Goal: Transaction & Acquisition: Purchase product/service

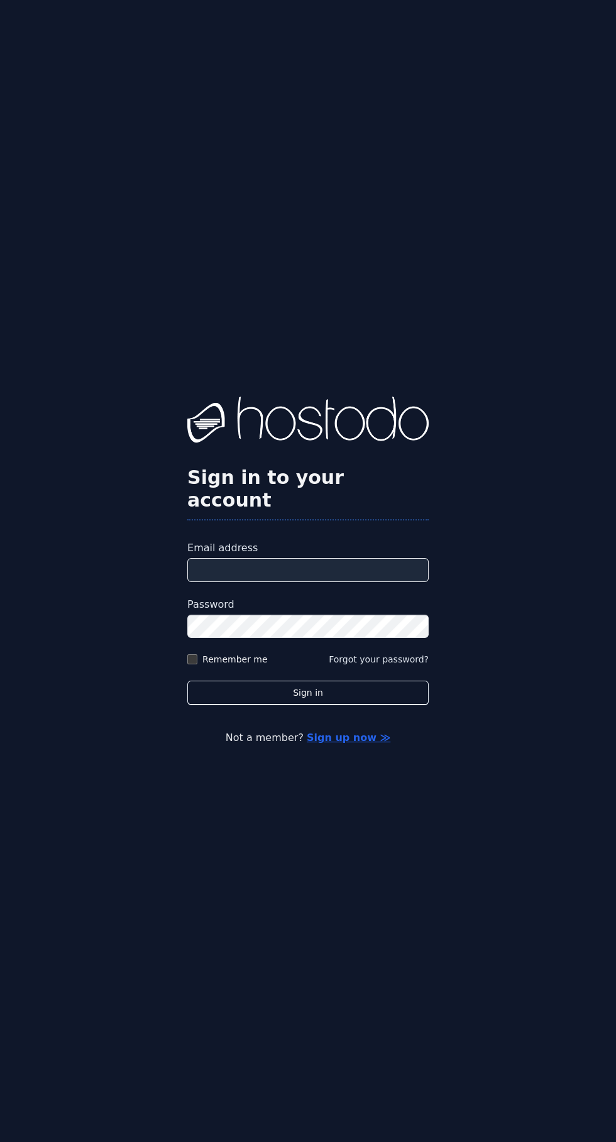
click at [334, 582] on input "Email address" at bounding box center [307, 570] width 241 height 24
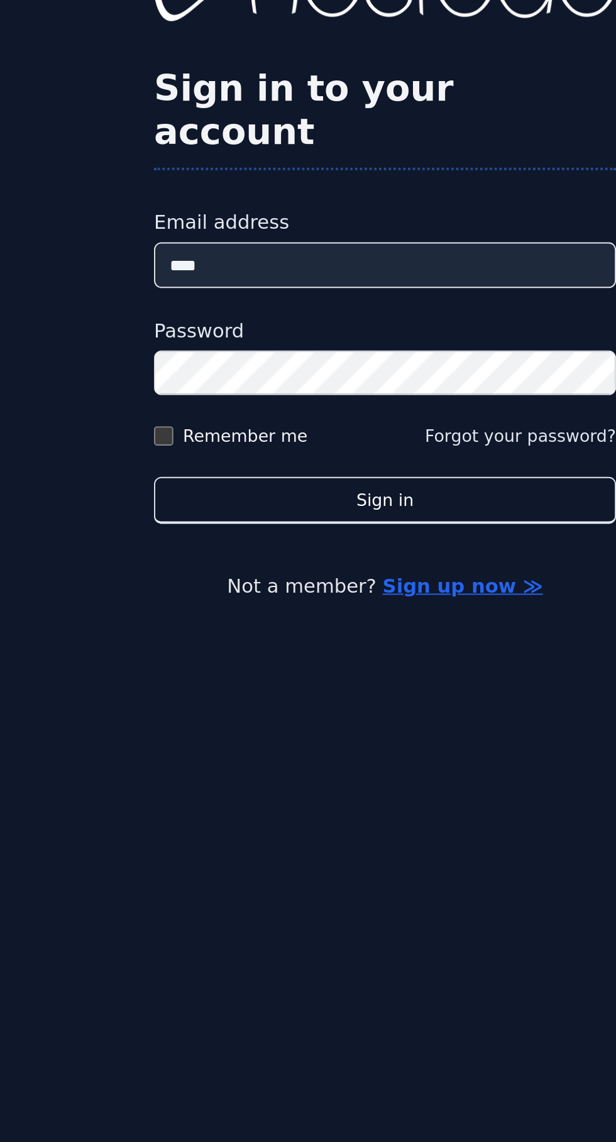
click at [323, 582] on input "****" at bounding box center [307, 570] width 241 height 24
type input "**********"
click at [210, 666] on label "Remember me" at bounding box center [234, 659] width 65 height 13
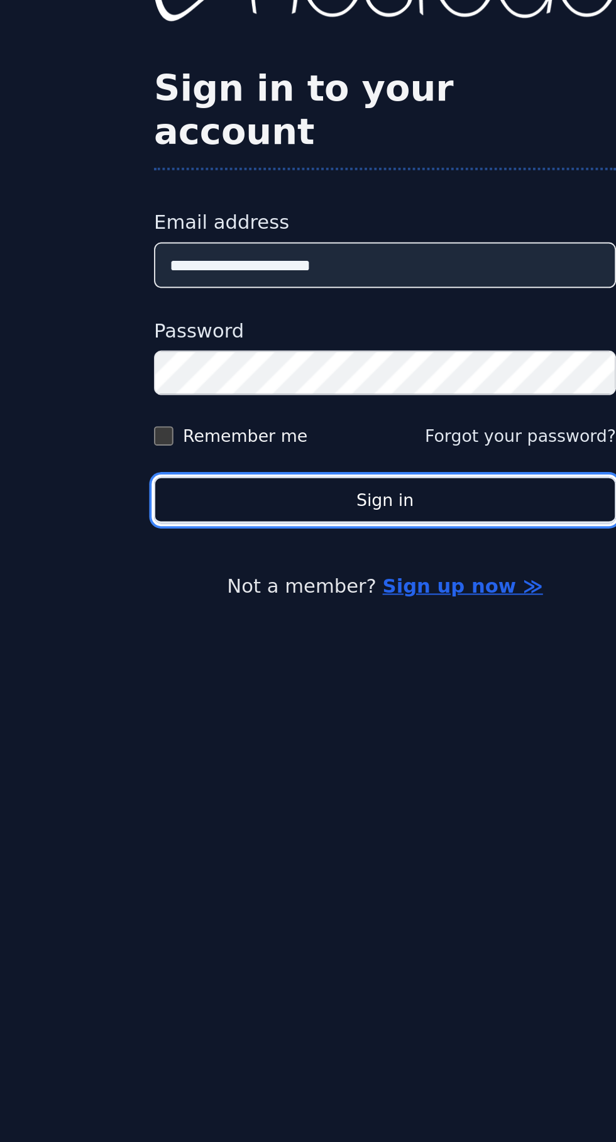
click at [338, 705] on button "Sign in" at bounding box center [307, 693] width 241 height 25
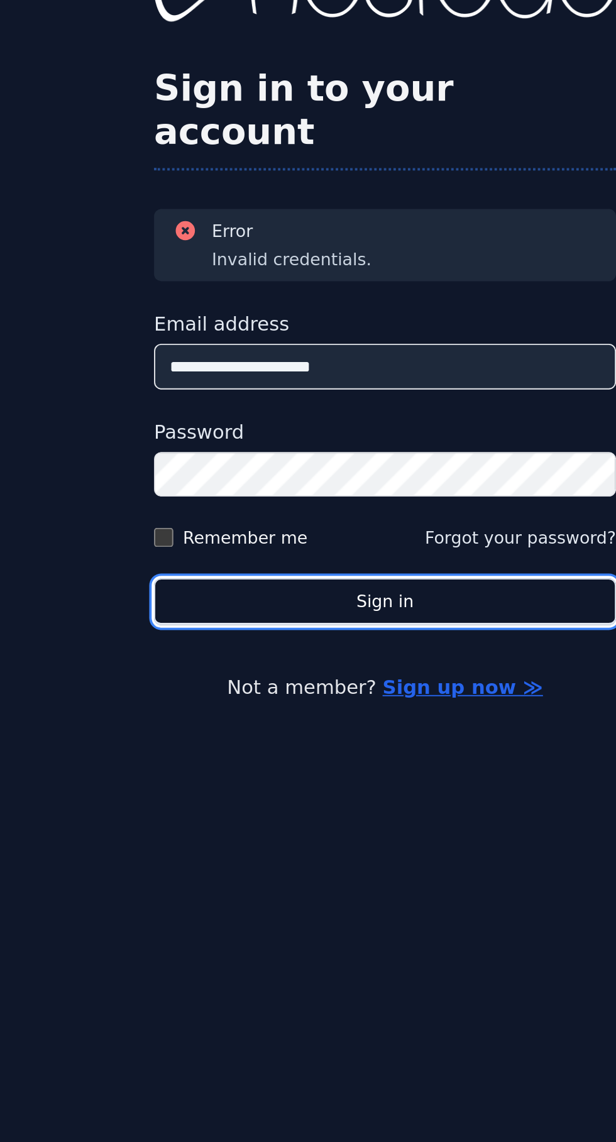
click at [327, 732] on button "Sign in" at bounding box center [307, 719] width 241 height 25
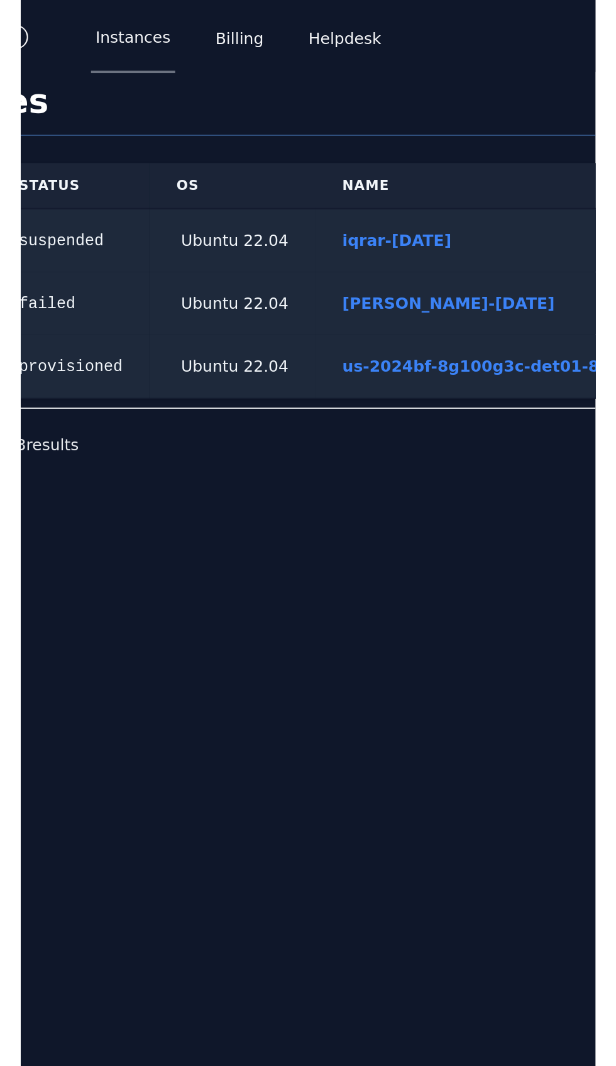
scroll to position [0, 120]
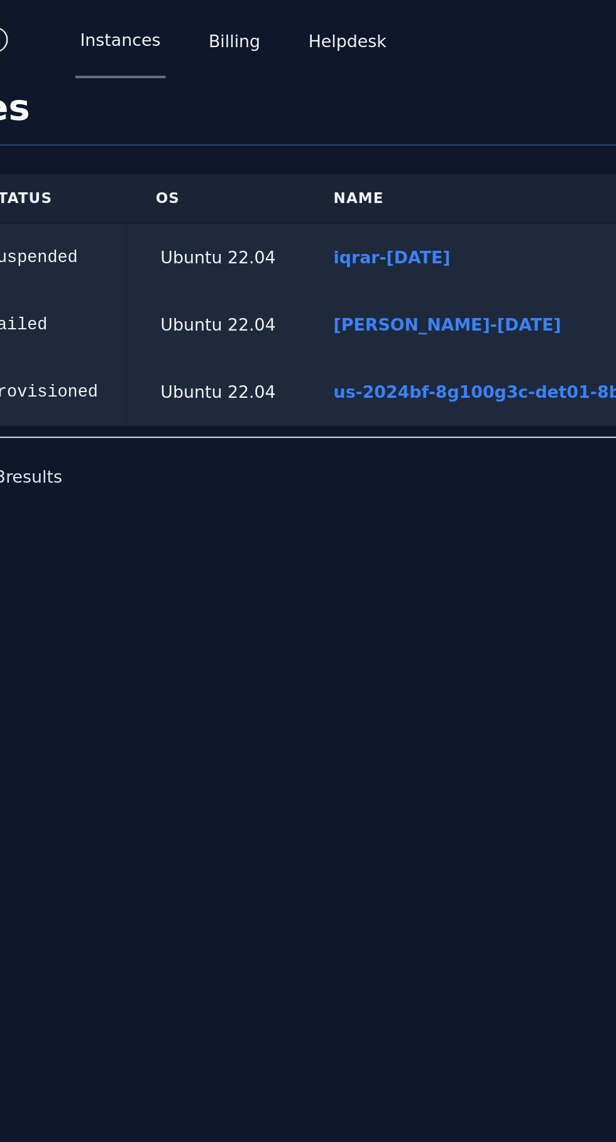
click at [350, 142] on td "iqrar-apr16" at bounding box center [362, 135] width 202 height 36
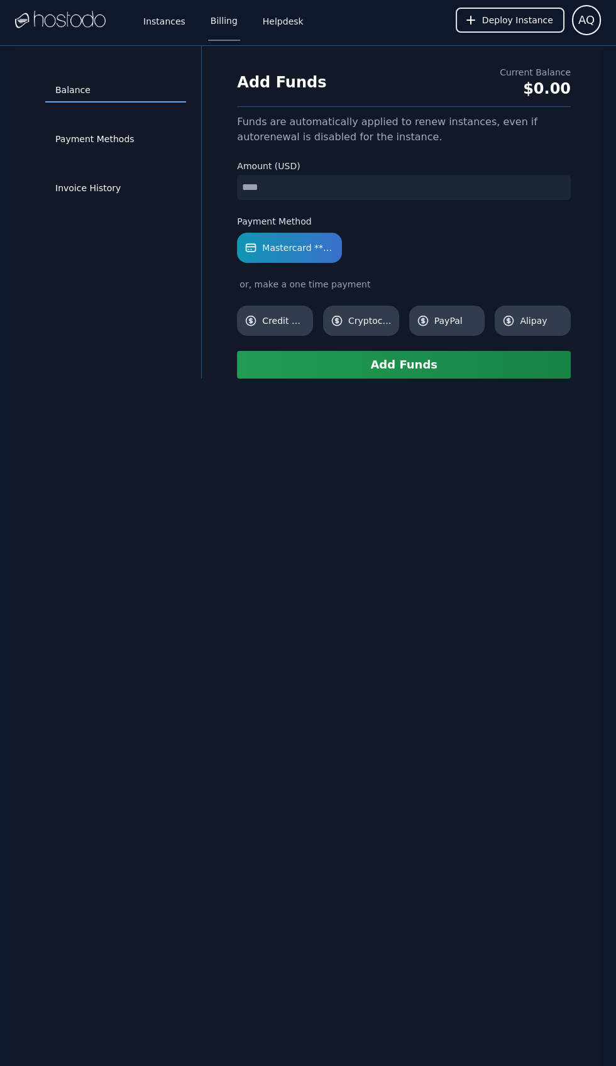
click at [118, 196] on link "Invoice History" at bounding box center [115, 189] width 141 height 24
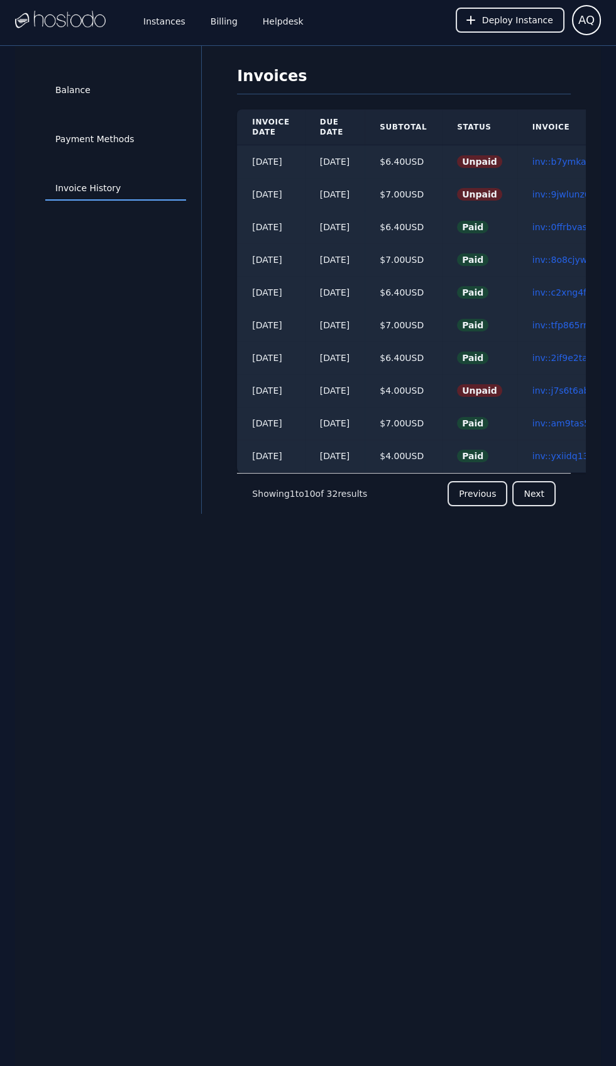
scroll to position [0, 64]
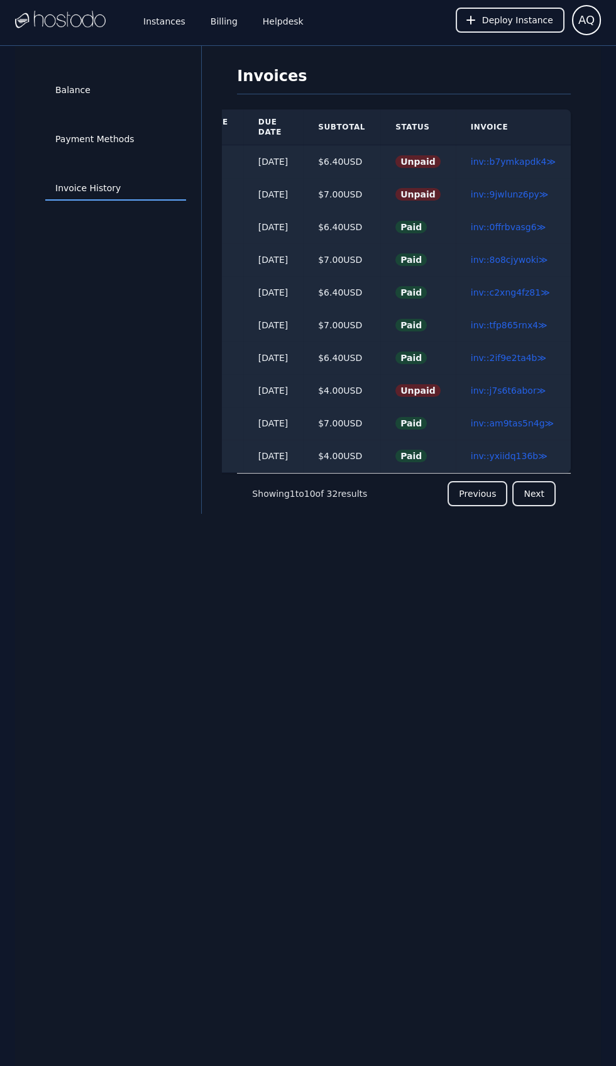
click at [512, 161] on link "inv::b7ymkapdk4 ≫" at bounding box center [513, 162] width 85 height 10
click at [532, 197] on link "inv::9jwlunz6py ≫" at bounding box center [510, 194] width 78 height 10
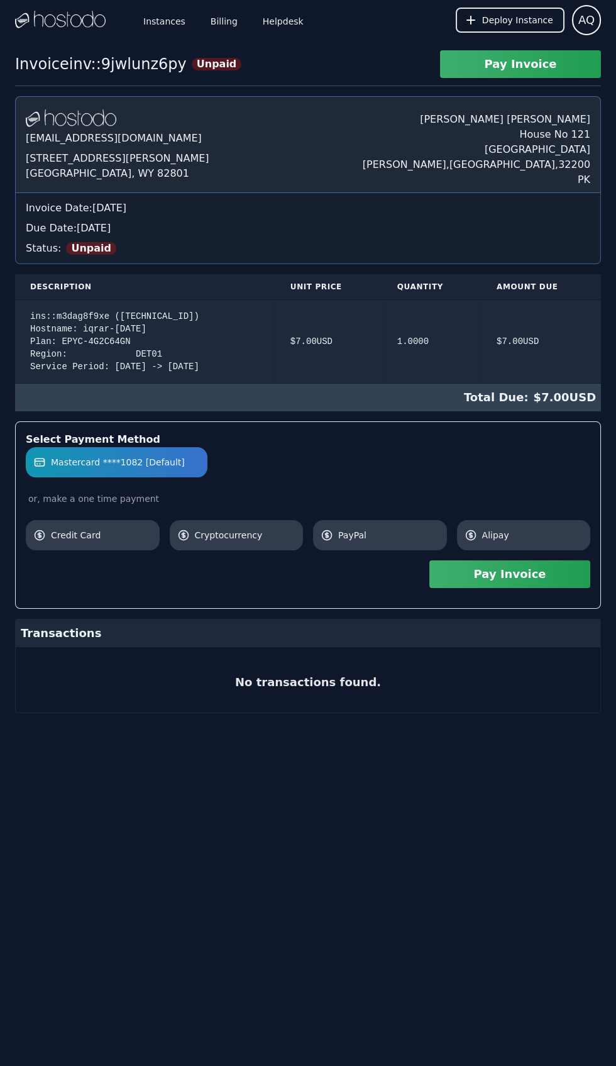
click at [524, 576] on button "Pay Invoice" at bounding box center [509, 574] width 161 height 28
click at [161, 492] on div "or, make a one time payment" at bounding box center [308, 498] width 565 height 13
click at [168, 466] on label "Mastercard ****1082 [Default]" at bounding box center [116, 462] width 167 height 13
click at [123, 536] on span "Credit Card" at bounding box center [101, 535] width 101 height 13
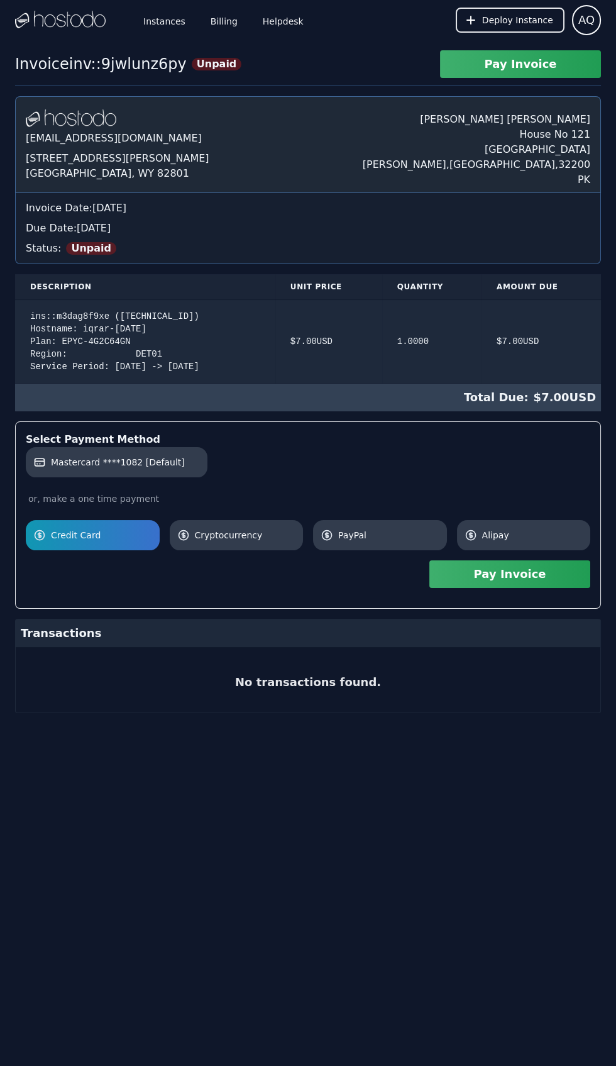
click at [534, 582] on button "Pay Invoice" at bounding box center [509, 574] width 161 height 28
